Goal: Navigation & Orientation: Find specific page/section

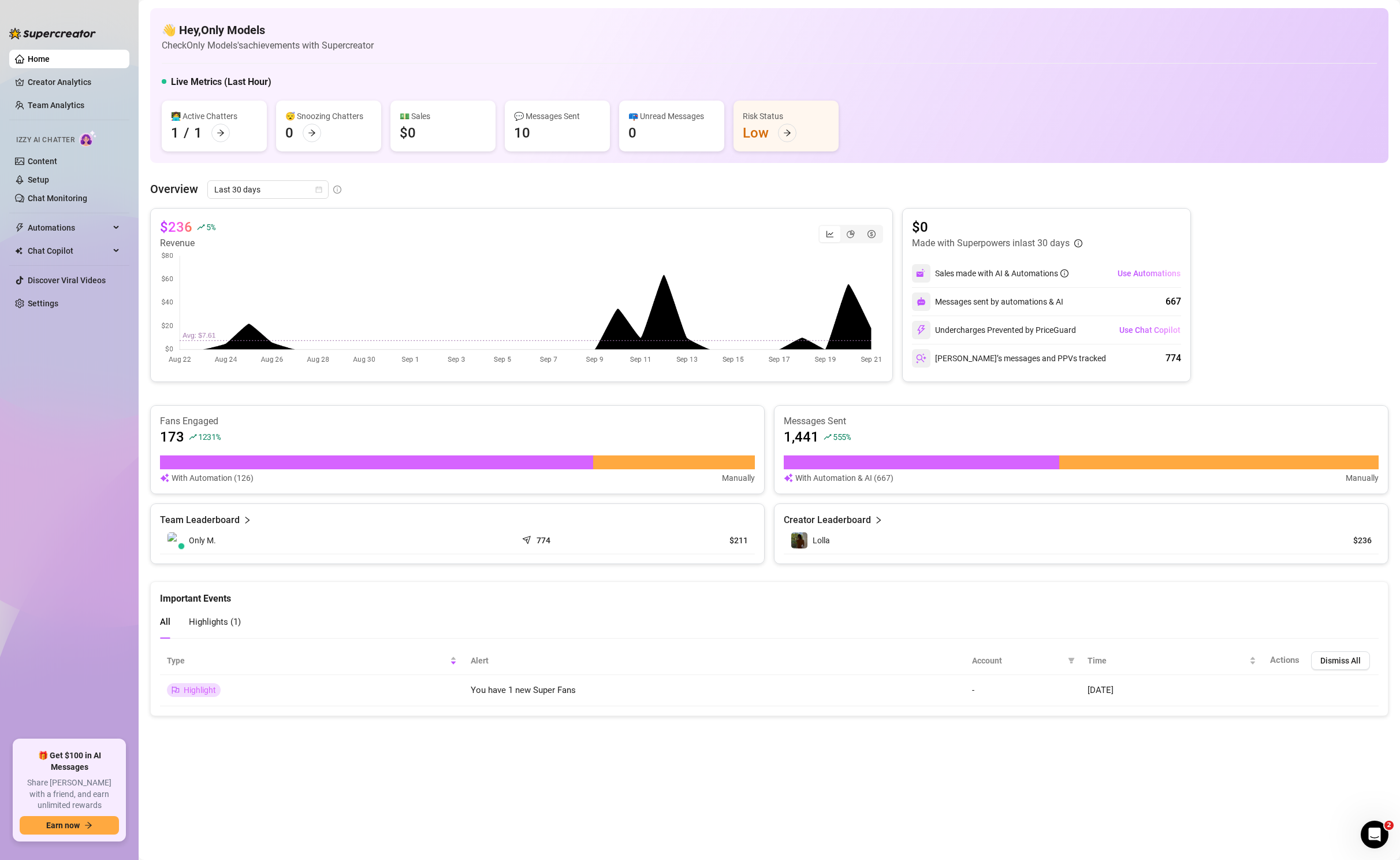
click at [49, 60] on link "Home" at bounding box center [38, 59] width 22 height 10
drag, startPoint x: 72, startPoint y: 77, endPoint x: 88, endPoint y: 105, distance: 32.2
click at [72, 77] on link "Creator Analytics" at bounding box center [74, 81] width 93 height 18
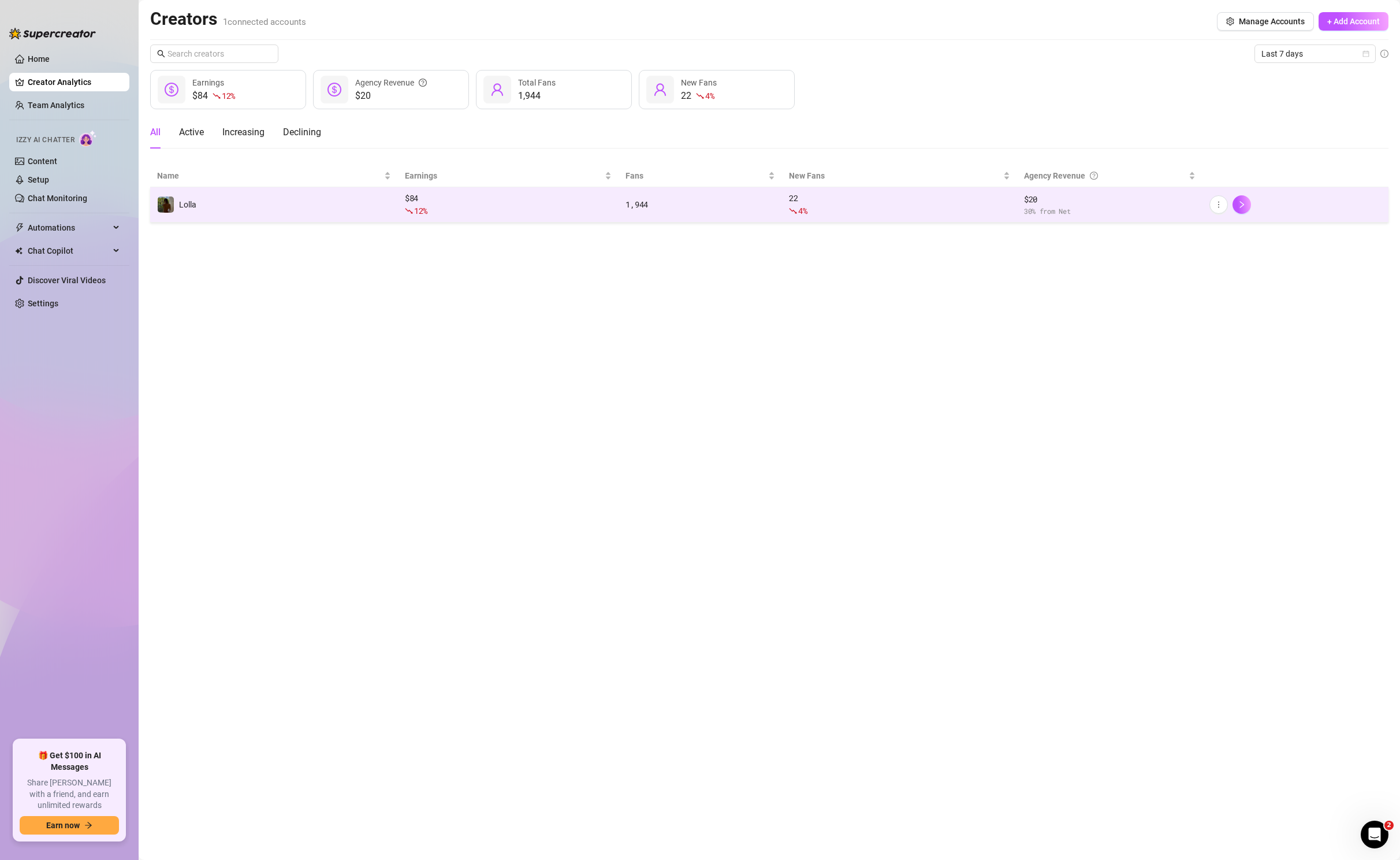
click at [250, 204] on td "Lolla" at bounding box center [274, 204] width 248 height 35
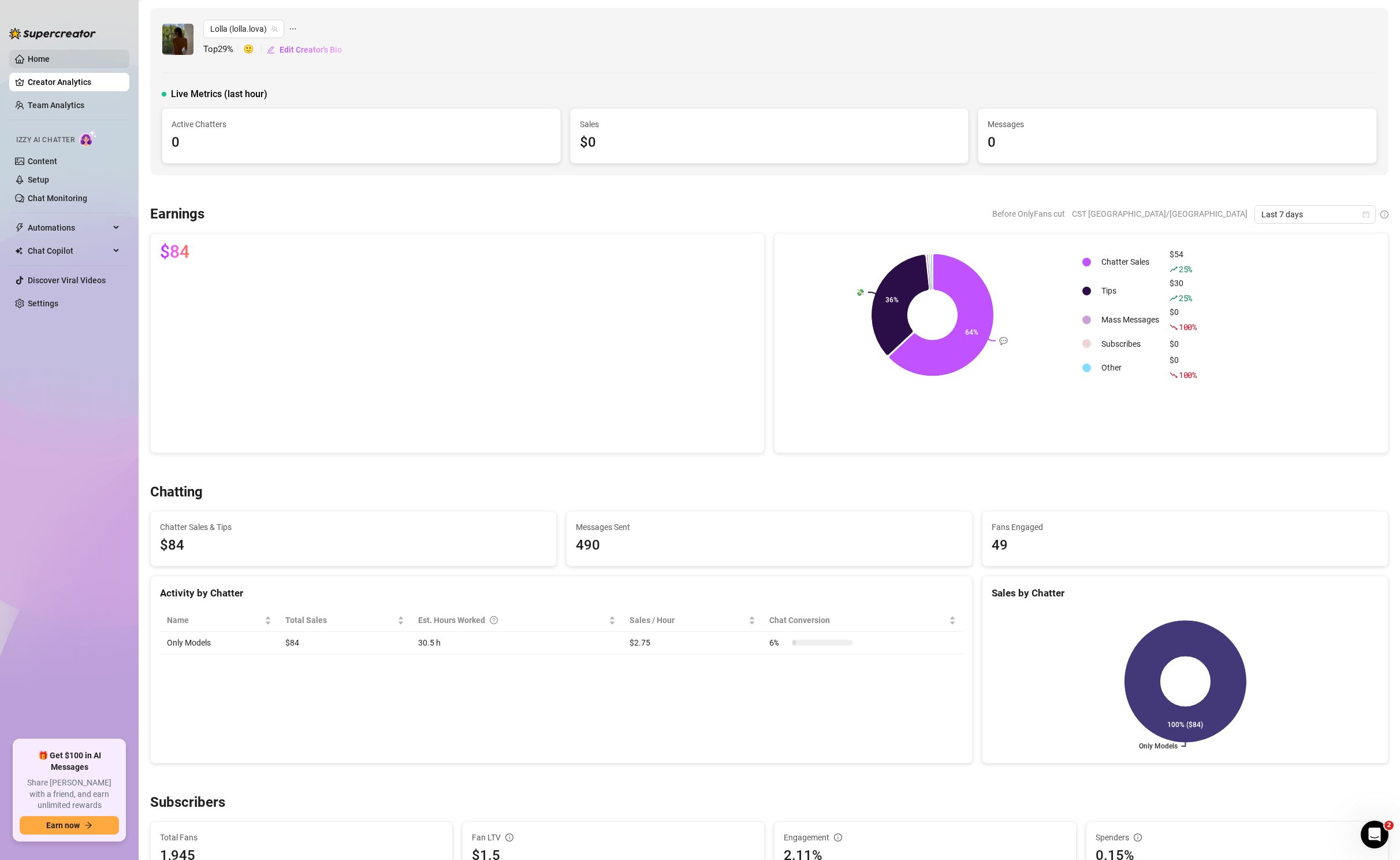
click at [48, 57] on link "Home" at bounding box center [38, 59] width 22 height 10
